Goal: Navigation & Orientation: Find specific page/section

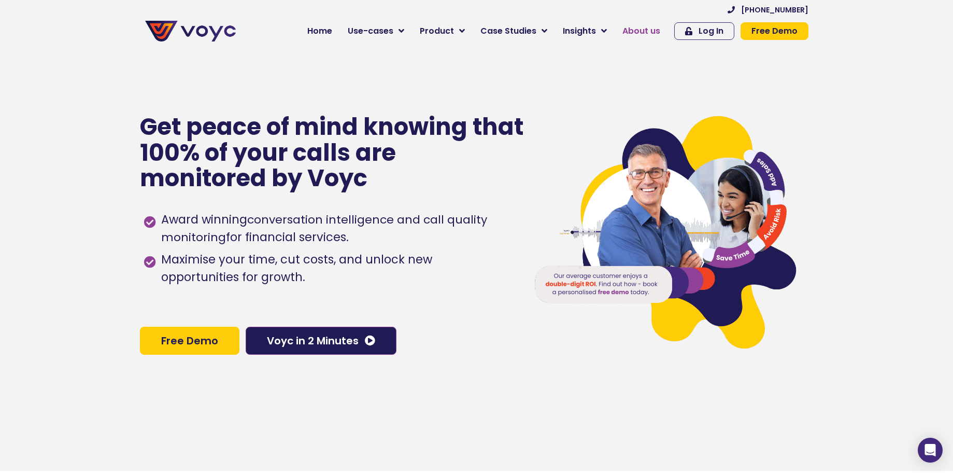
click at [644, 28] on span "About us" at bounding box center [641, 31] width 38 height 12
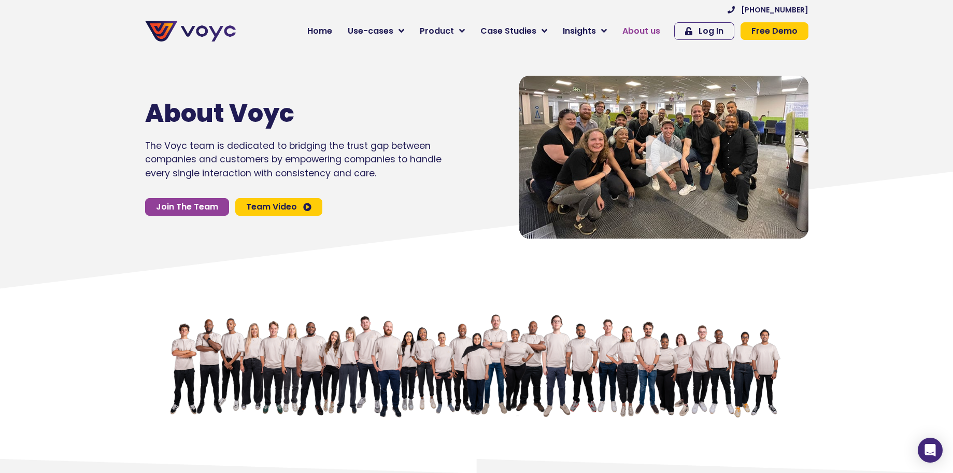
click at [643, 35] on span "About us" at bounding box center [641, 31] width 38 height 12
